Goal: Task Accomplishment & Management: Manage account settings

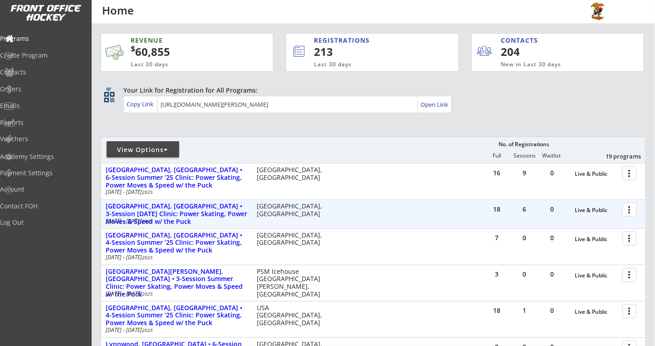
click at [628, 208] on div at bounding box center [631, 209] width 16 height 16
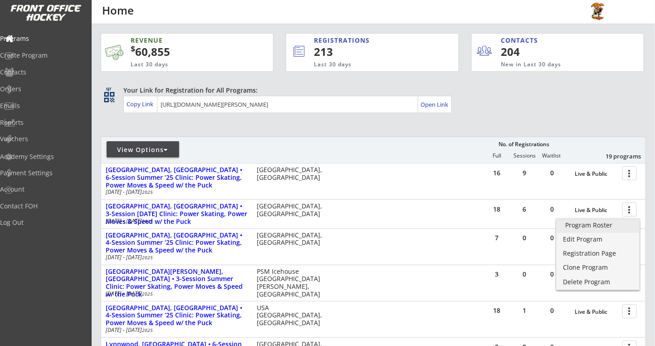
click at [591, 224] on div "Program Roster" at bounding box center [597, 225] width 65 height 6
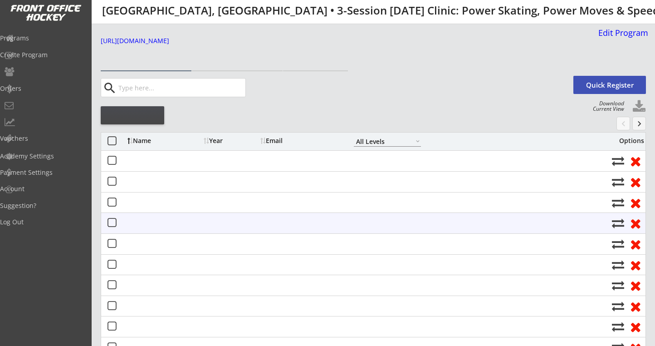
select select ""All Levels""
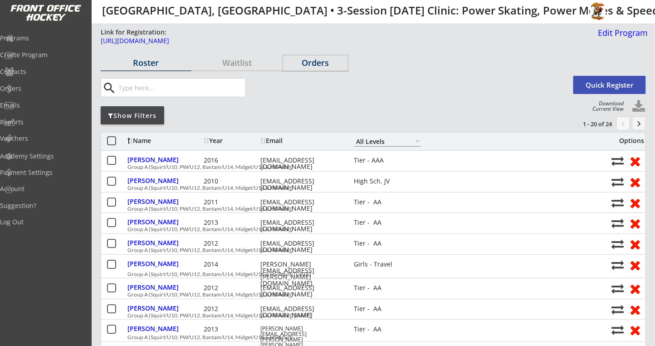
drag, startPoint x: 309, startPoint y: 62, endPoint x: 392, endPoint y: 86, distance: 86.0
click at [309, 62] on div "Orders" at bounding box center [315, 62] width 65 height 8
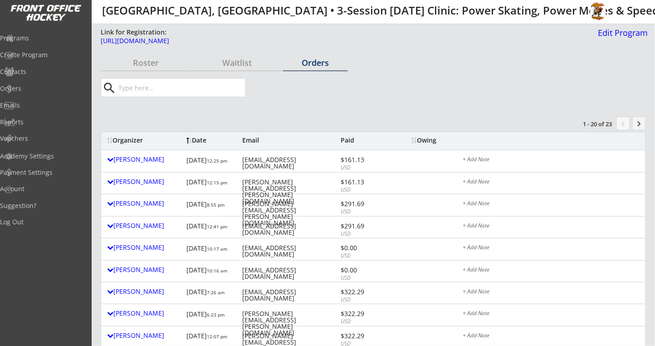
click at [136, 144] on div "Organizer" at bounding box center [144, 140] width 75 height 9
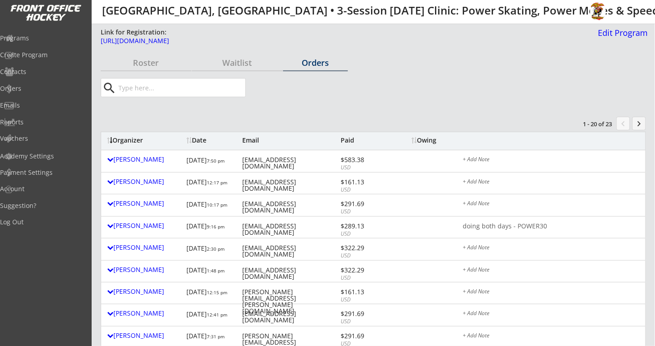
click at [136, 141] on div "Organizer" at bounding box center [144, 140] width 75 height 6
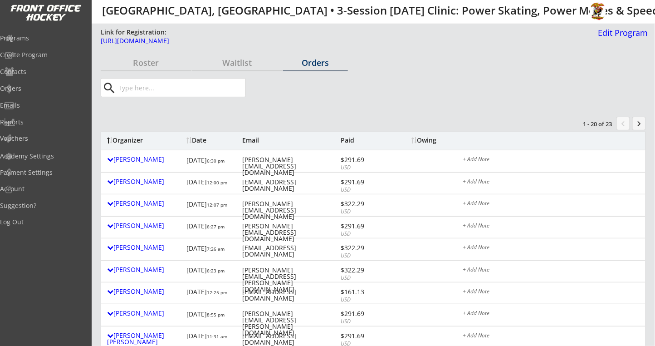
click at [136, 139] on div "Organizer" at bounding box center [144, 140] width 75 height 6
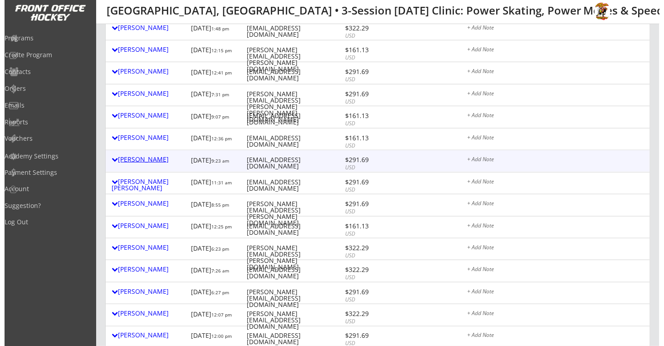
scroll to position [302, 0]
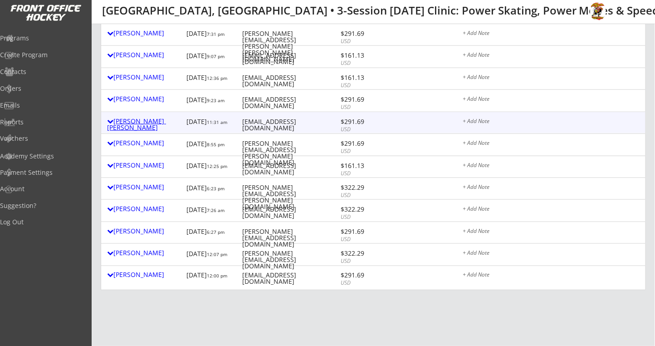
click at [126, 123] on div "Majka Kois" at bounding box center [144, 124] width 75 height 13
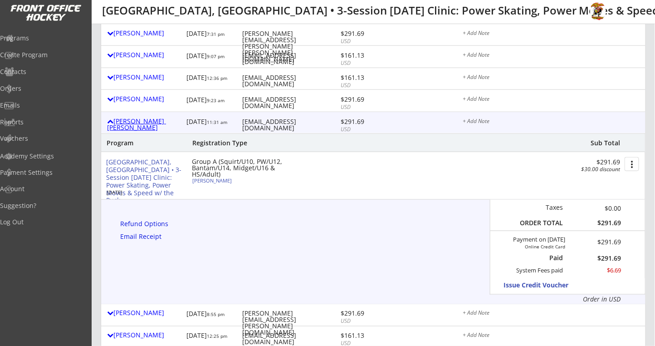
click at [127, 122] on div "Majka Kois" at bounding box center [144, 124] width 75 height 13
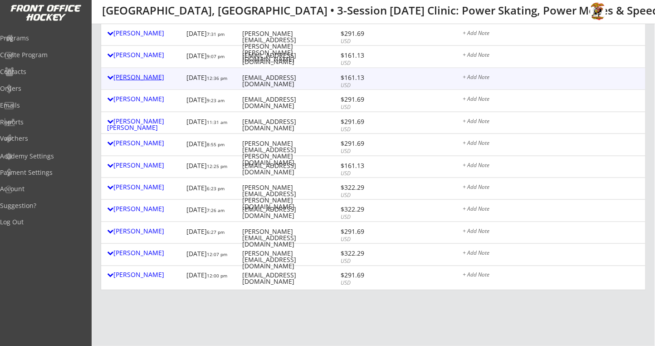
click at [144, 79] on div "Abe Khorshid" at bounding box center [144, 77] width 75 height 6
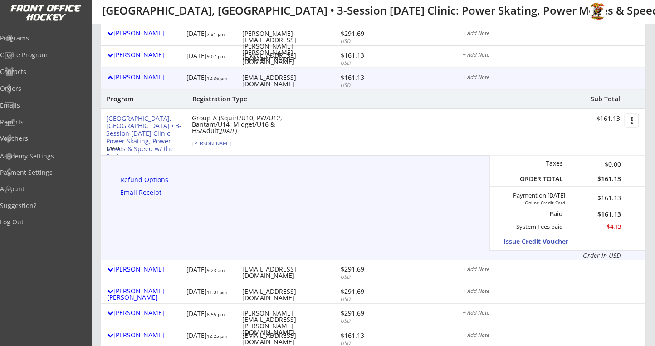
click at [629, 118] on button "more_vert" at bounding box center [631, 120] width 15 height 14
click at [583, 134] on div "Change Owing" at bounding box center [597, 136] width 65 height 6
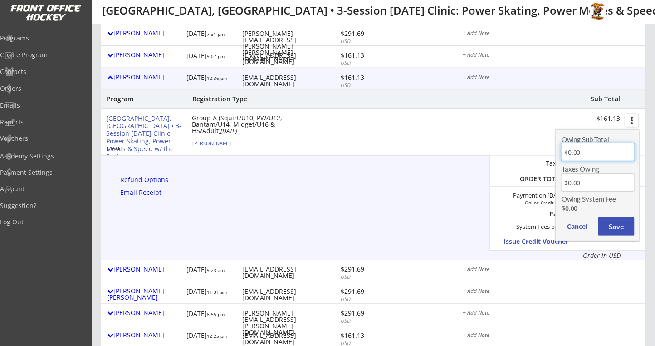
drag, startPoint x: 594, startPoint y: 152, endPoint x: 568, endPoint y: 152, distance: 25.9
click at [568, 152] on input "input" at bounding box center [598, 152] width 74 height 18
type input "$128.00"
click at [608, 225] on button "Save" at bounding box center [616, 226] width 36 height 18
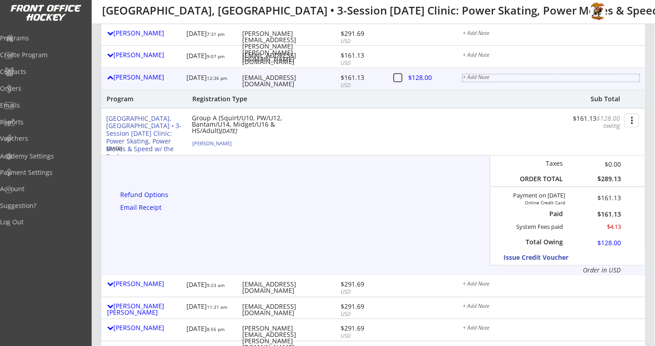
click at [473, 75] on div "+ Add Note" at bounding box center [551, 77] width 177 height 7
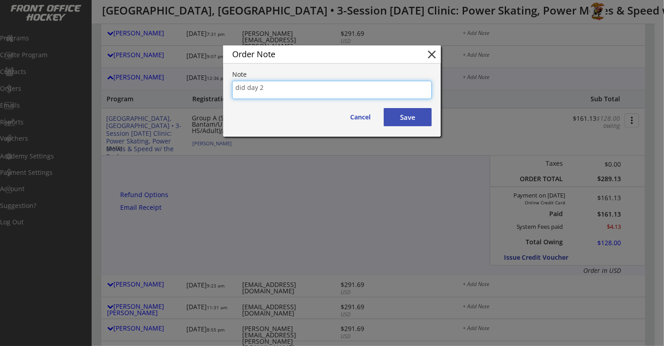
type textarea "did day 2"
click at [409, 116] on button "Save" at bounding box center [408, 117] width 48 height 18
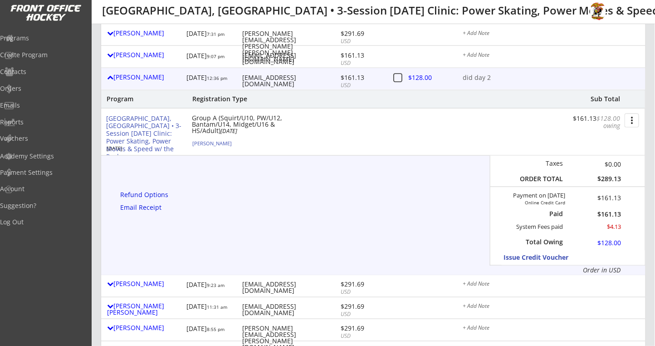
click at [421, 78] on div at bounding box center [427, 78] width 40 height 11
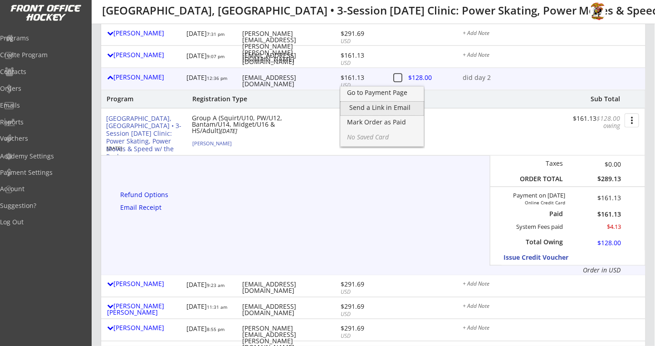
click at [392, 105] on div "Send a Link in Email" at bounding box center [382, 107] width 65 height 6
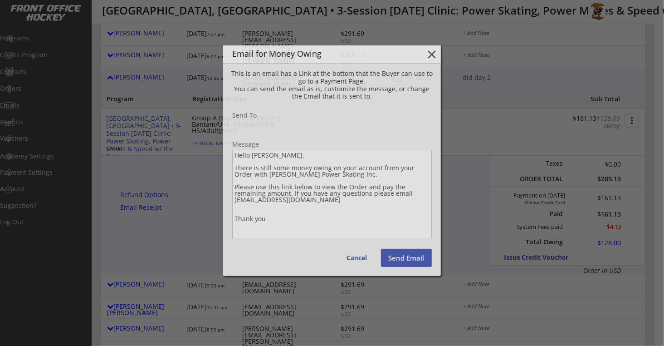
type input "abe@artmill.com"
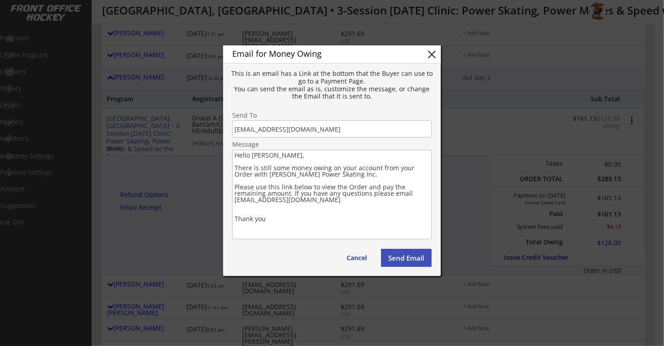
drag, startPoint x: 272, startPoint y: 221, endPoint x: 234, endPoint y: 168, distance: 65.6
click at [234, 168] on textarea "Hello Abe, There is still some money owing on your account from your Order with…" at bounding box center [332, 194] width 200 height 89
paste textarea "Hello Hyo Ju, We are looking forward to seeing all of you for both Saturday and…"
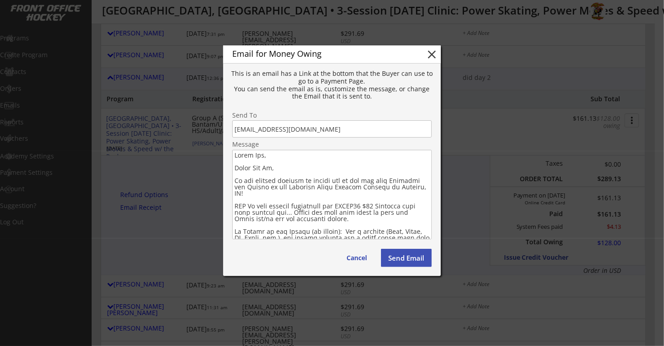
drag, startPoint x: 288, startPoint y: 168, endPoint x: 218, endPoint y: 164, distance: 70.4
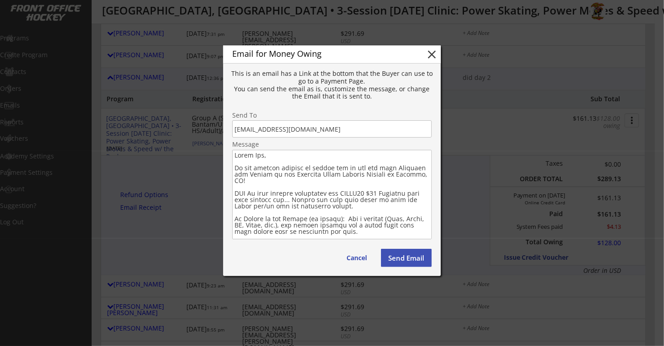
drag, startPoint x: 245, startPoint y: 169, endPoint x: 300, endPoint y: 168, distance: 54.9
click at [268, 173] on textarea at bounding box center [332, 194] width 200 height 89
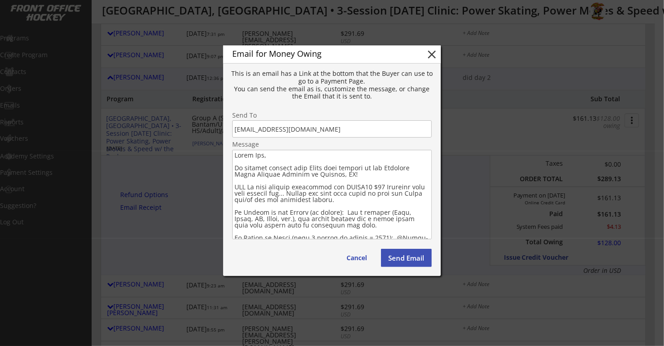
click at [251, 187] on textarea at bounding box center [332, 194] width 200 height 89
drag, startPoint x: 257, startPoint y: 188, endPoint x: 233, endPoint y: 188, distance: 23.6
click at [233, 188] on textarea at bounding box center [332, 194] width 200 height 89
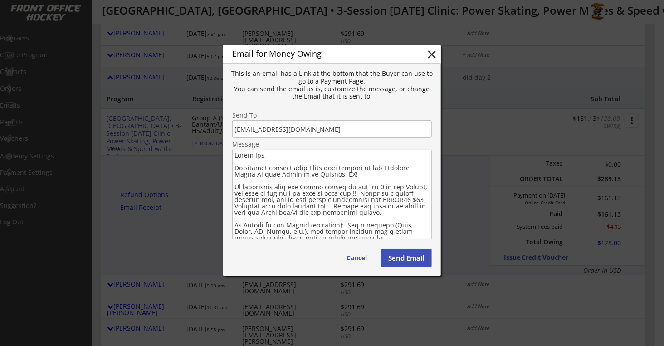
click at [349, 206] on textarea at bounding box center [332, 194] width 200 height 89
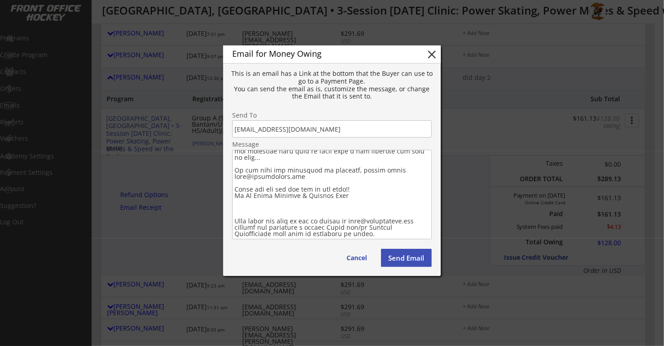
scroll to position [108, 0]
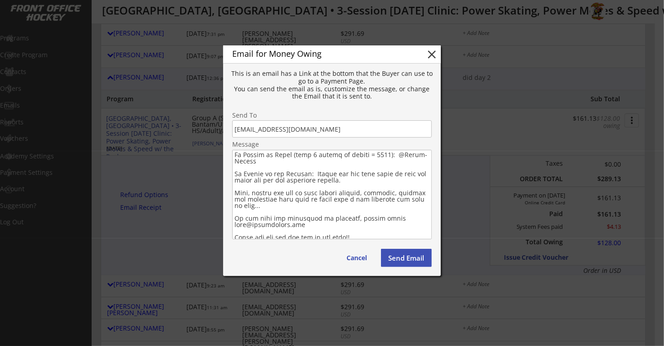
drag, startPoint x: 283, startPoint y: 208, endPoint x: 226, endPoint y: 193, distance: 58.6
click at [226, 193] on div "Email for Money Owing close This is an email has a Link at the bottom that the …" at bounding box center [332, 160] width 218 height 230
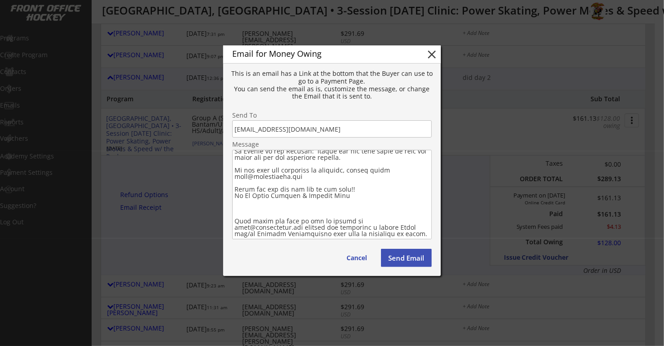
scroll to position [143, 0]
drag, startPoint x: 389, startPoint y: 221, endPoint x: 214, endPoint y: 182, distance: 178.9
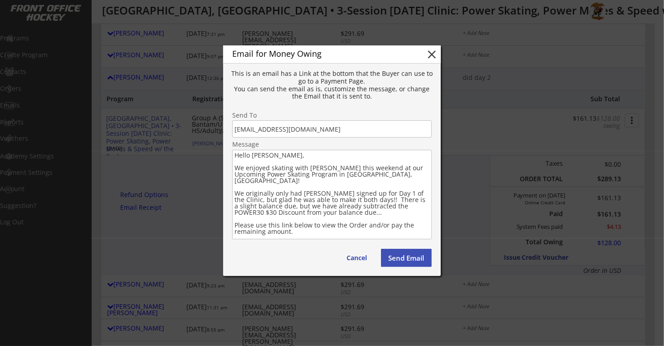
scroll to position [60, 0]
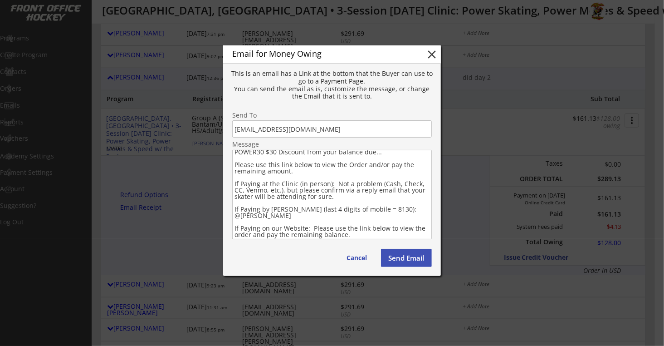
drag, startPoint x: 353, startPoint y: 188, endPoint x: 353, endPoint y: 151, distance: 36.7
click at [235, 171] on textarea "Hello Abe, We enjoyed skating with Aaron this weekend at our Upcoming Power Ska…" at bounding box center [332, 194] width 200 height 89
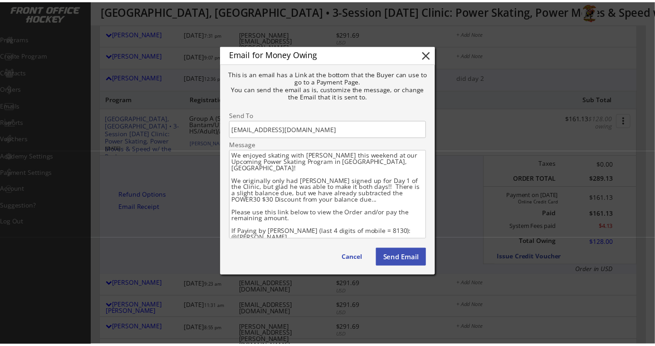
scroll to position [0, 0]
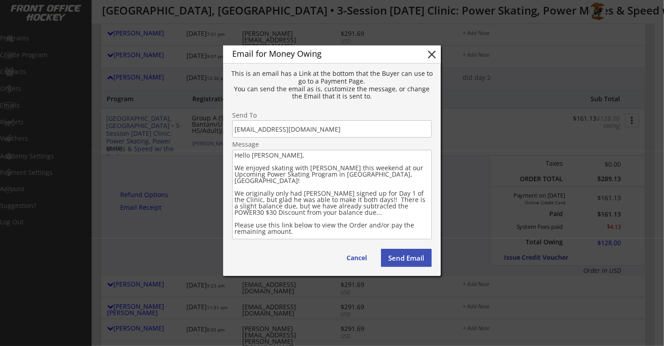
type textarea "Hello Abe, We enjoyed skating with Aaron this weekend at our Upcoming Power Ska…"
click at [398, 257] on button "Send Email" at bounding box center [406, 257] width 51 height 18
type textarea "Hello , There is still some money owing on your account from your Order with . …"
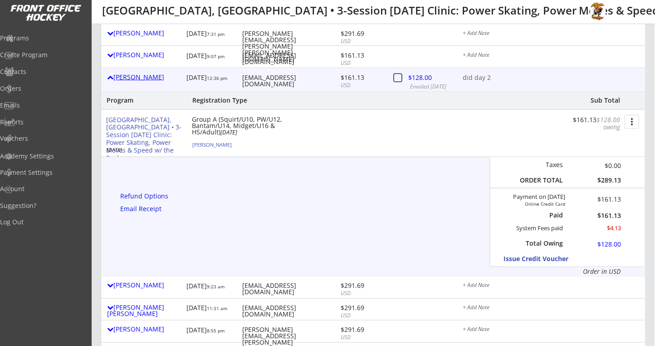
click at [134, 77] on div "Abe Khorshid" at bounding box center [144, 77] width 75 height 6
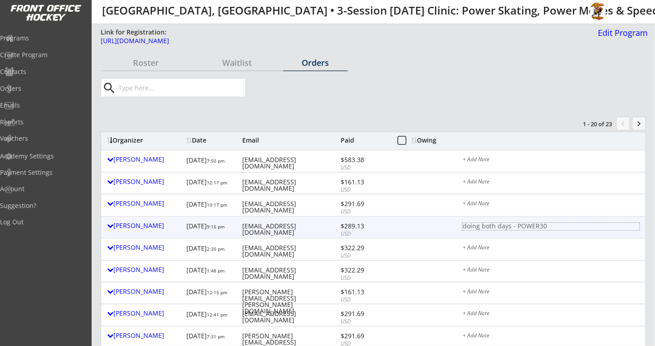
click at [503, 223] on div "doing both days - POWER30" at bounding box center [551, 226] width 177 height 7
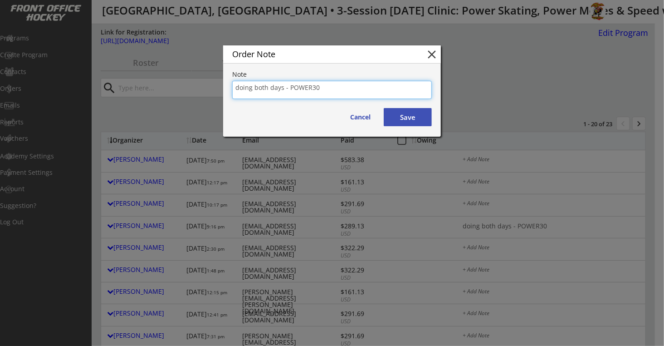
drag, startPoint x: 329, startPoint y: 89, endPoint x: 141, endPoint y: 97, distance: 188.4
click at [141, 97] on body "Link for Registration: https://frontofficehockey.com/program/1753378857456x3587…" at bounding box center [332, 173] width 664 height 346
drag, startPoint x: 350, startPoint y: 127, endPoint x: 354, endPoint y: 128, distance: 4.6
click at [350, 125] on button "Cancel" at bounding box center [360, 117] width 39 height 18
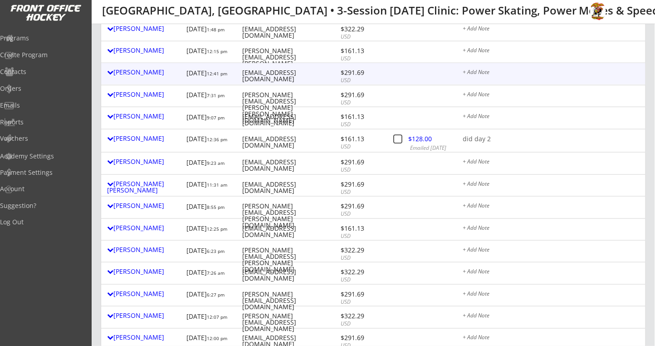
scroll to position [242, 0]
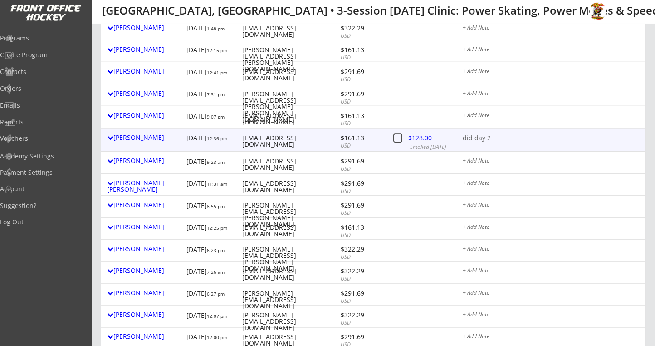
click at [477, 141] on div "did day 2" at bounding box center [551, 138] width 177 height 7
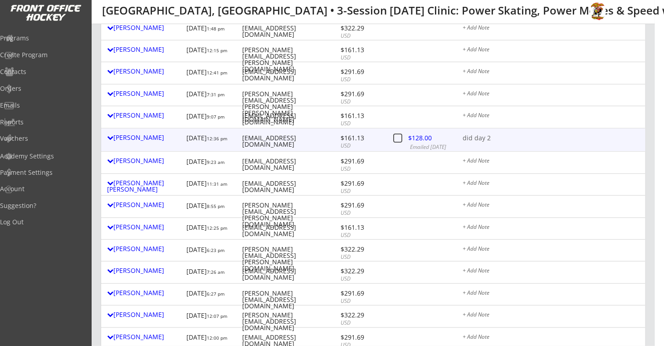
click at [477, 140] on div at bounding box center [332, 173] width 664 height 346
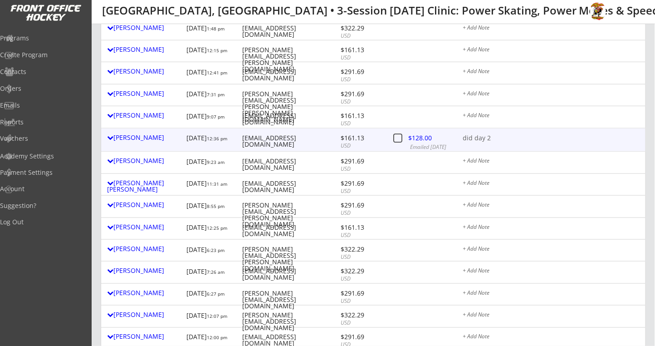
click at [501, 130] on div "Abe Khorshid 7/25/25 12:36 pm abe@artmill.com $161.13 USD $128.00 Emailed 8/10/…" at bounding box center [373, 139] width 544 height 23
click at [485, 136] on div "did day 2" at bounding box center [551, 138] width 177 height 7
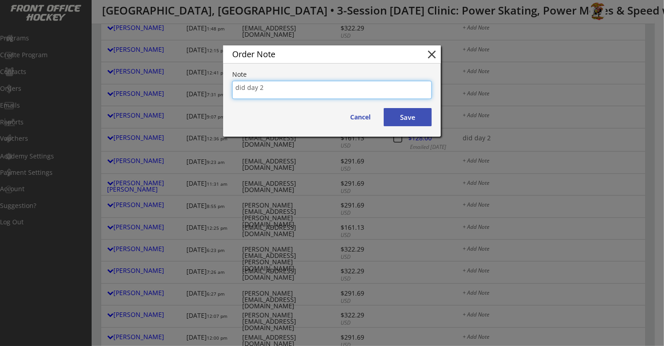
drag, startPoint x: 317, startPoint y: 90, endPoint x: 119, endPoint y: 97, distance: 198.7
paste textarea "oing both days - POWER30"
click at [246, 89] on textarea "doing both days - POWER30" at bounding box center [332, 90] width 200 height 18
click at [245, 89] on textarea "doing both days - POWER30" at bounding box center [332, 90] width 200 height 18
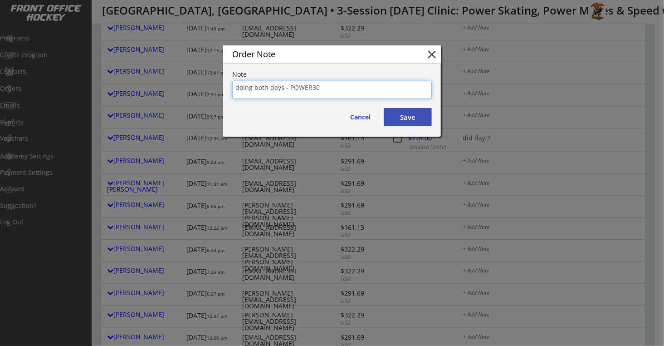
drag, startPoint x: 250, startPoint y: 85, endPoint x: 200, endPoint y: 90, distance: 50.1
type textarea "Did both days - POWER30"
click at [415, 110] on button "Save" at bounding box center [408, 117] width 48 height 18
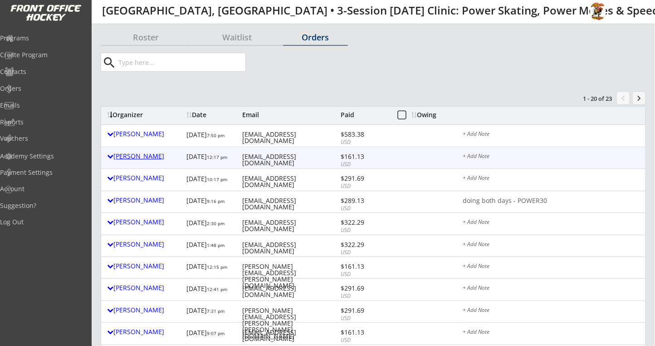
scroll to position [0, 0]
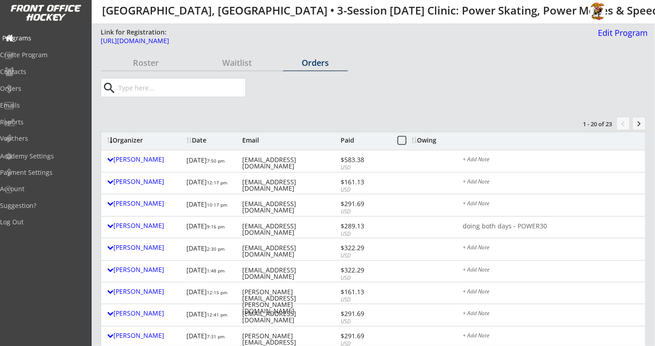
click at [42, 39] on div "Programs" at bounding box center [43, 38] width 82 height 6
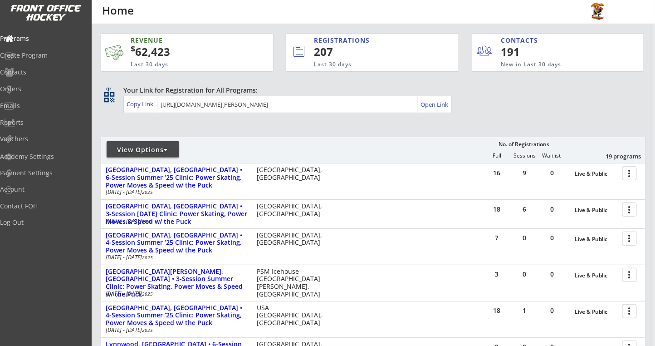
drag, startPoint x: 127, startPoint y: 19, endPoint x: 107, endPoint y: 123, distance: 105.7
click at [107, 123] on div "REVENUE $ 62,423 Last 30 days REGISTRATIONS 207 Last 30 days CONTACTS 191 New i…" at bounding box center [373, 319] width 545 height 590
